Goal: Task Accomplishment & Management: Use online tool/utility

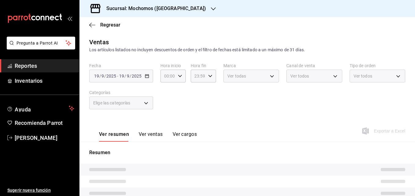
type input "05:00"
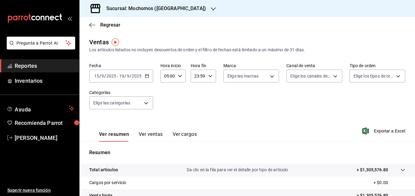
click at [147, 77] on icon "button" at bounding box center [147, 76] width 4 height 4
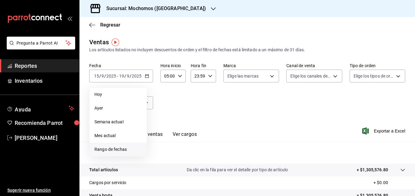
click at [111, 148] on span "Rango de fechas" at bounding box center [117, 149] width 47 height 6
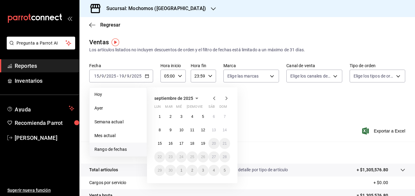
click at [214, 98] on icon "button" at bounding box center [214, 98] width 2 height 4
click at [159, 170] on abbr "25" at bounding box center [160, 170] width 4 height 4
click at [226, 97] on icon "button" at bounding box center [226, 98] width 2 height 4
click at [156, 115] on button "1" at bounding box center [159, 116] width 11 height 11
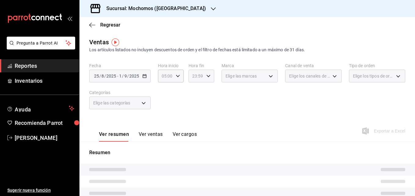
click at [206, 78] on icon "button" at bounding box center [208, 76] width 4 height 4
click at [193, 117] on span "03" at bounding box center [193, 116] width 3 height 5
click at [194, 129] on span "05" at bounding box center [193, 128] width 3 height 5
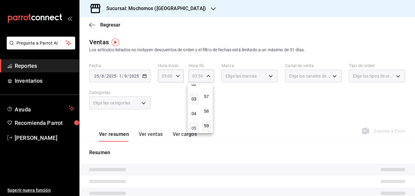
type input "05:59"
click at [193, 129] on span "05" at bounding box center [193, 128] width 3 height 5
click at [238, 106] on div at bounding box center [207, 98] width 415 height 196
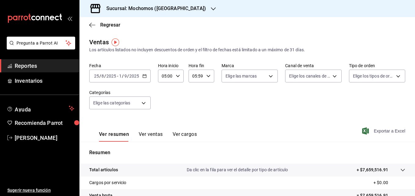
click at [371, 131] on span "Exportar a Excel" at bounding box center [384, 130] width 42 height 7
